Goal: Task Accomplishment & Management: Manage account settings

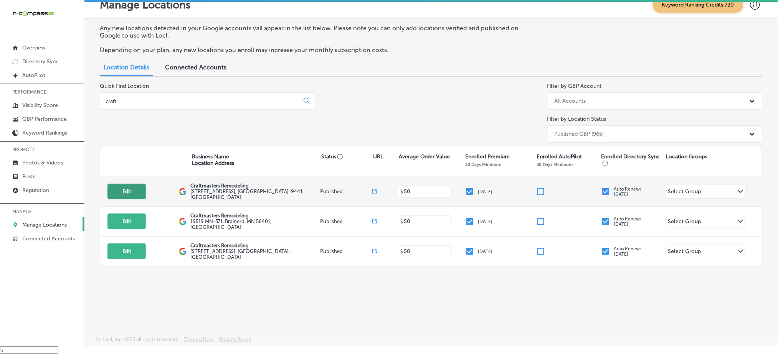
type input "craft"
click at [122, 188] on button "Edit" at bounding box center [126, 192] width 38 height 16
select select "US"
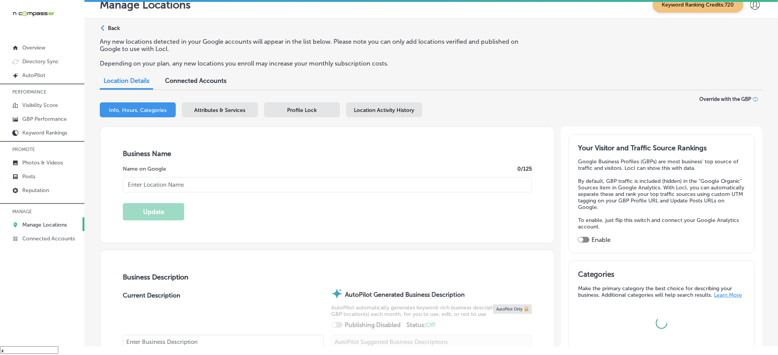
scroll to position [51, 0]
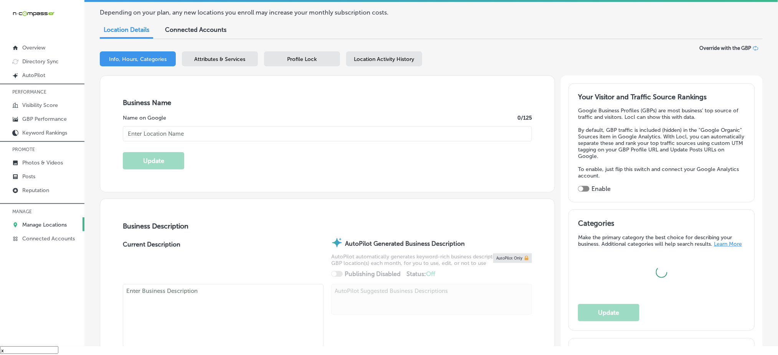
type input "[STREET_ADDRESS]"
type input "Minnetonka"
type input "55343-9441"
type input "US"
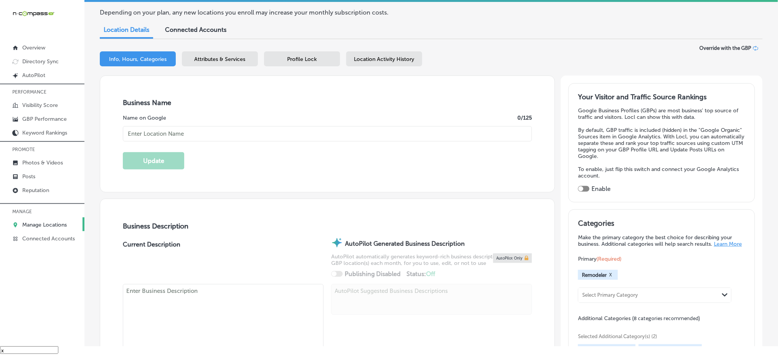
type input "[PHONE_NUMBER]"
type input "[URL][DOMAIN_NAME]"
type input "Craftmasters Remodeling"
checkbox input "true"
type textarea "Craftmasters Remodeling is a top kitchen remodeling company specializing in kit…"
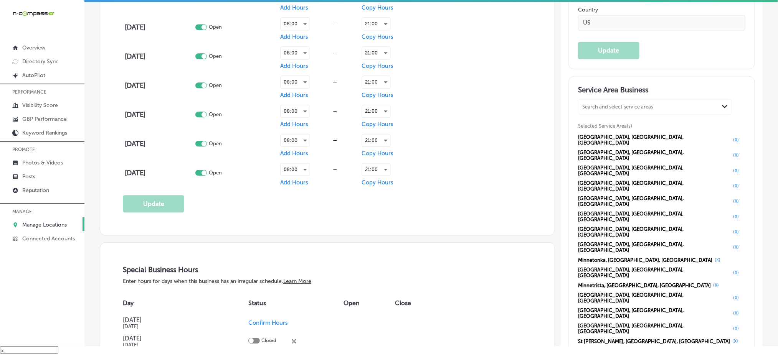
scroll to position [614, 0]
click at [51, 113] on link "GBP Performance" at bounding box center [42, 119] width 84 height 14
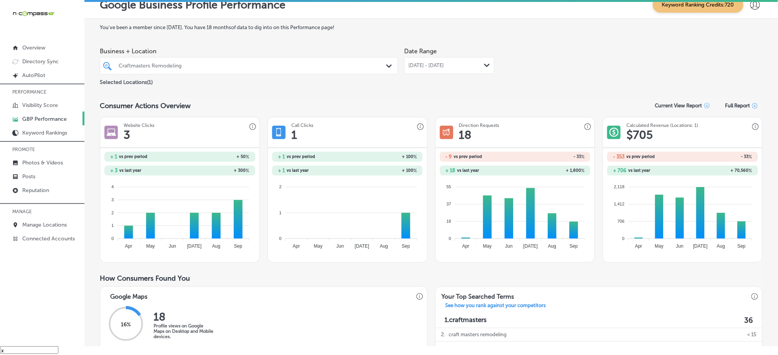
click at [415, 67] on span "[DATE] - [DATE]" at bounding box center [425, 66] width 35 height 6
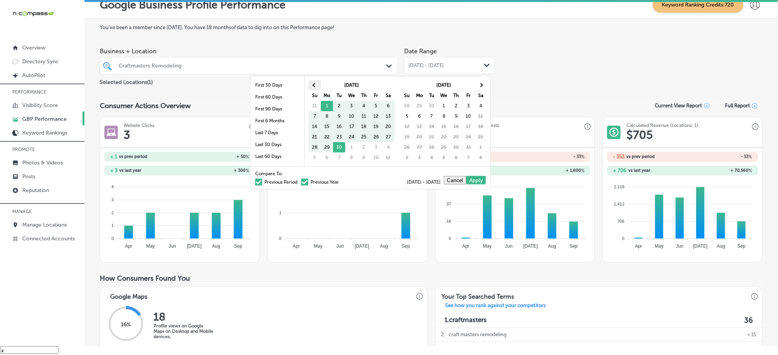
click at [316, 81] on th at bounding box center [315, 85] width 12 height 10
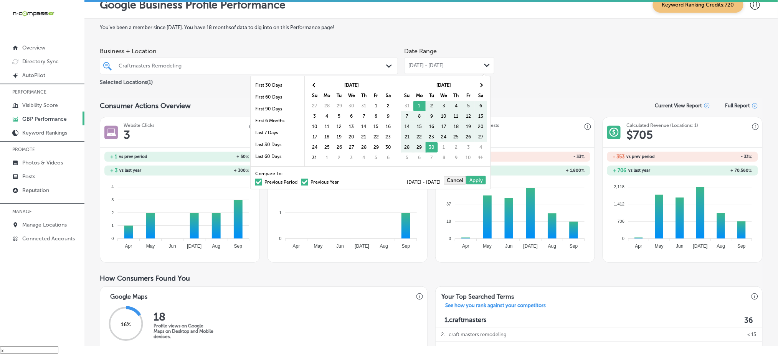
click at [316, 81] on th at bounding box center [315, 85] width 12 height 10
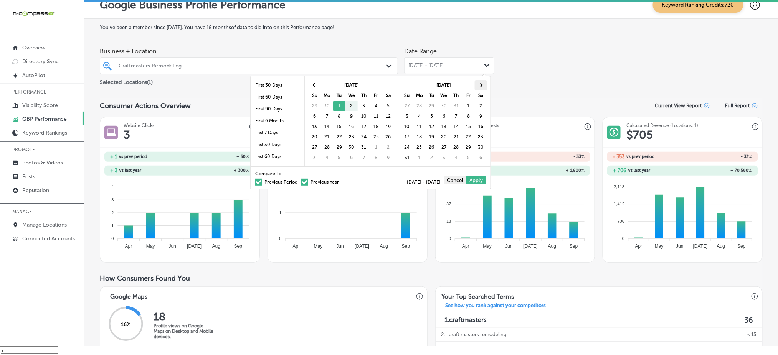
click at [483, 86] on th at bounding box center [481, 85] width 12 height 10
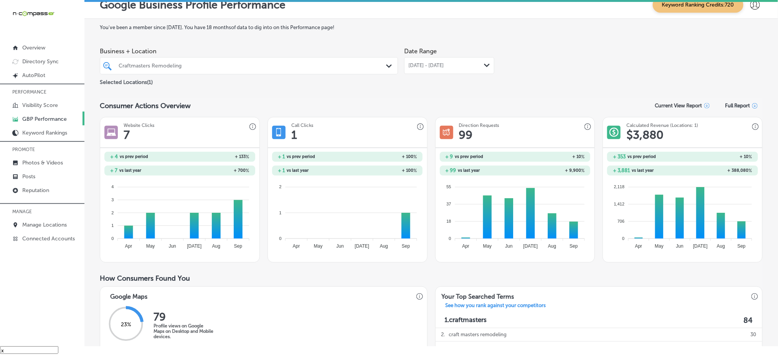
click at [435, 63] on span "[DATE] - [DATE]" at bounding box center [425, 66] width 35 height 6
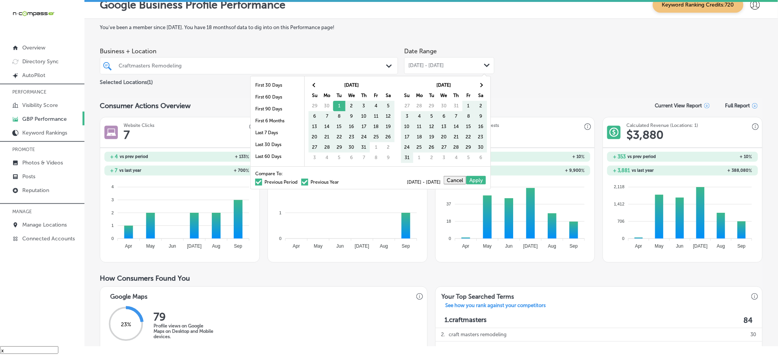
click at [255, 182] on span at bounding box center [258, 182] width 7 height 7
click at [299, 181] on input "Previous Period" at bounding box center [299, 181] width 0 height 0
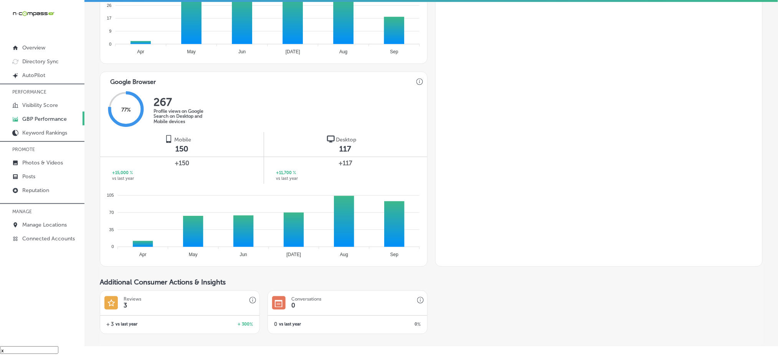
scroll to position [409, 0]
